Goal: Information Seeking & Learning: Learn about a topic

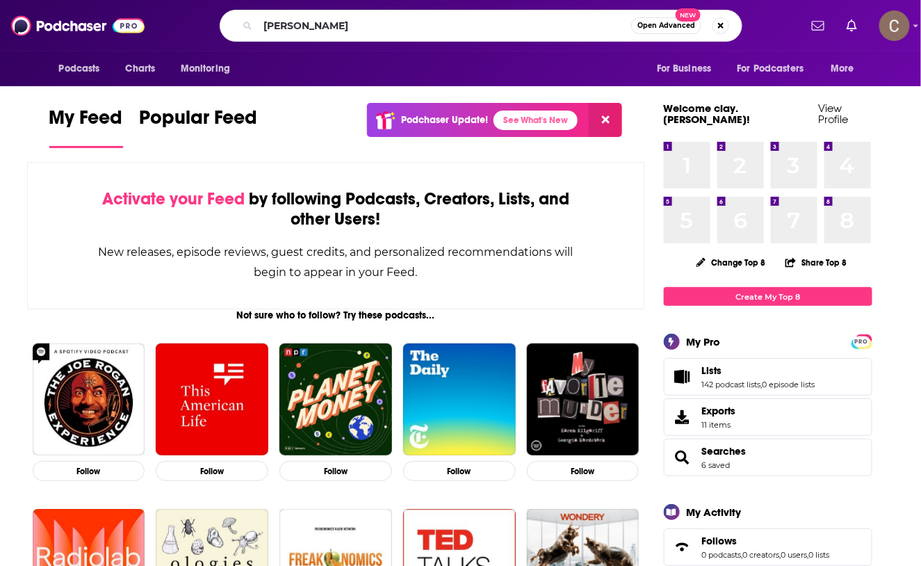
type input "[PERSON_NAME]"
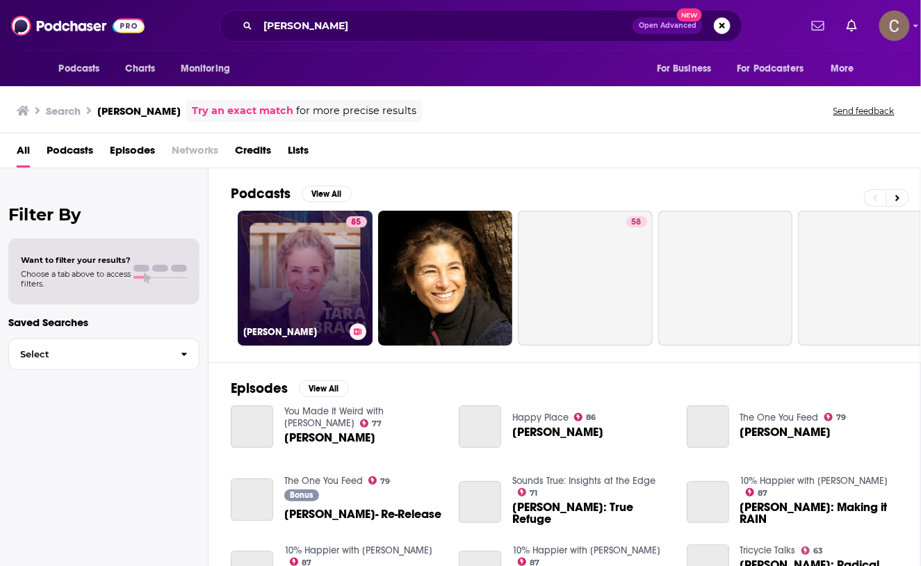
click at [302, 293] on link "85 [PERSON_NAME]" at bounding box center [305, 278] width 135 height 135
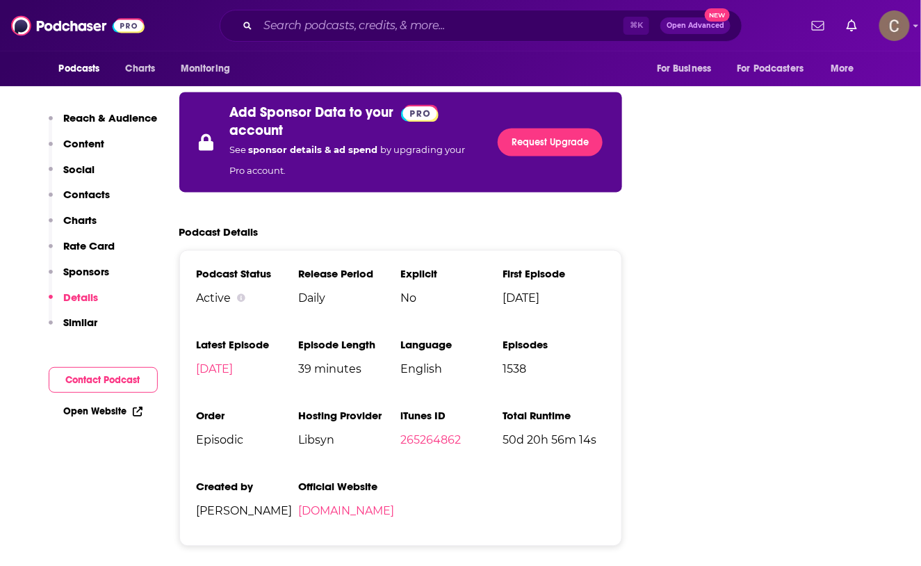
scroll to position [2421, 0]
